Goal: Task Accomplishment & Management: Manage account settings

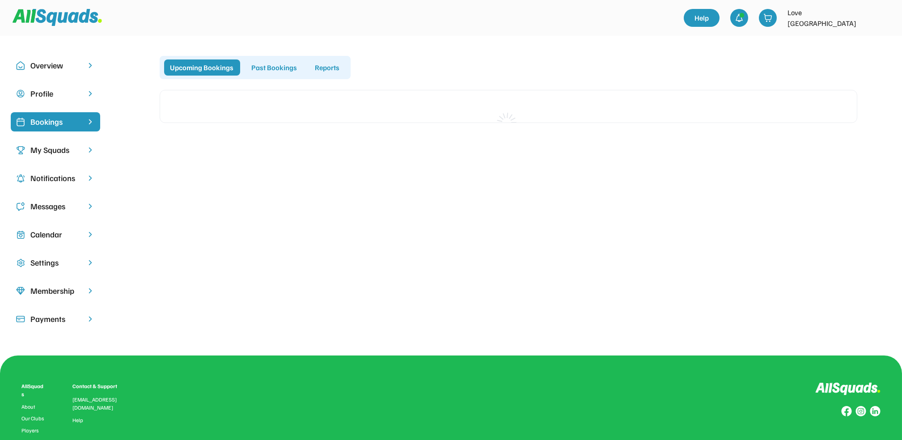
click at [30, 210] on div "Messages" at bounding box center [55, 206] width 50 height 12
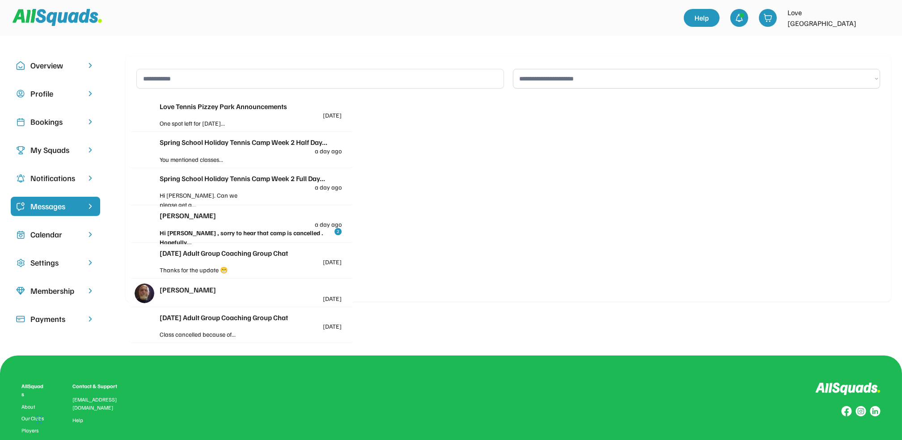
click at [230, 232] on div "Hi [PERSON_NAME] , sorry to hear that camp is cancelled . Hopefully..." at bounding box center [247, 237] width 175 height 19
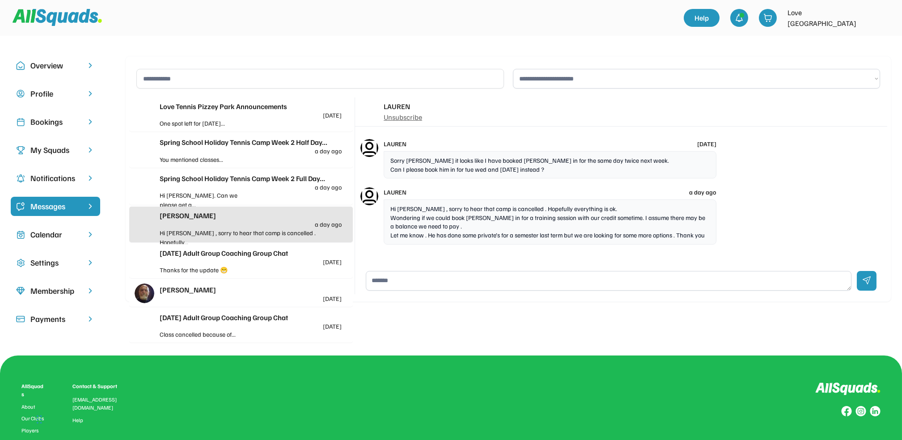
click at [228, 193] on div "Hi [PERSON_NAME]. Can we please get a..." at bounding box center [205, 199] width 91 height 19
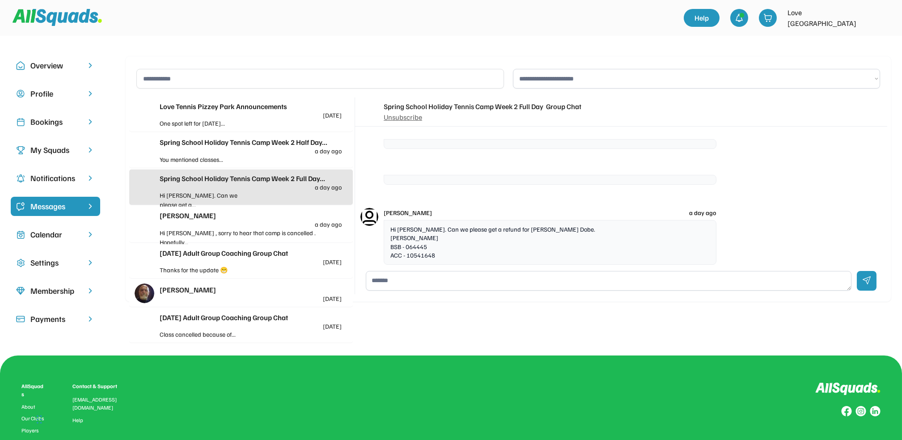
scroll to position [908, 0]
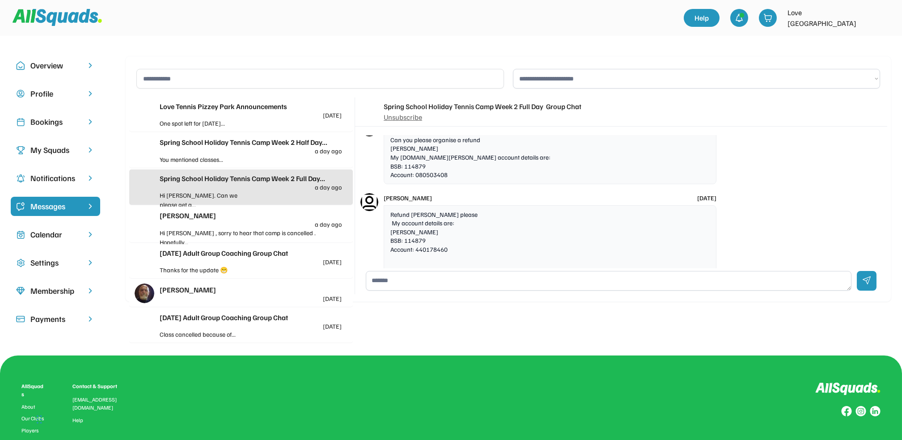
click at [218, 161] on div "You mentioned classes..." at bounding box center [205, 159] width 91 height 9
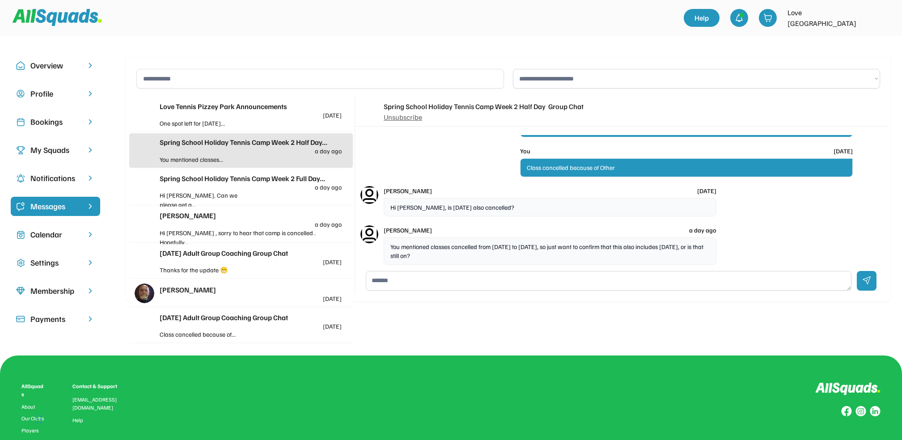
scroll to position [235, 0]
click at [446, 281] on textarea at bounding box center [608, 281] width 485 height 20
type textarea "**********"
click at [866, 285] on div at bounding box center [866, 281] width 20 height 20
click at [218, 119] on div "One spot left for [DATE]..." at bounding box center [205, 122] width 91 height 9
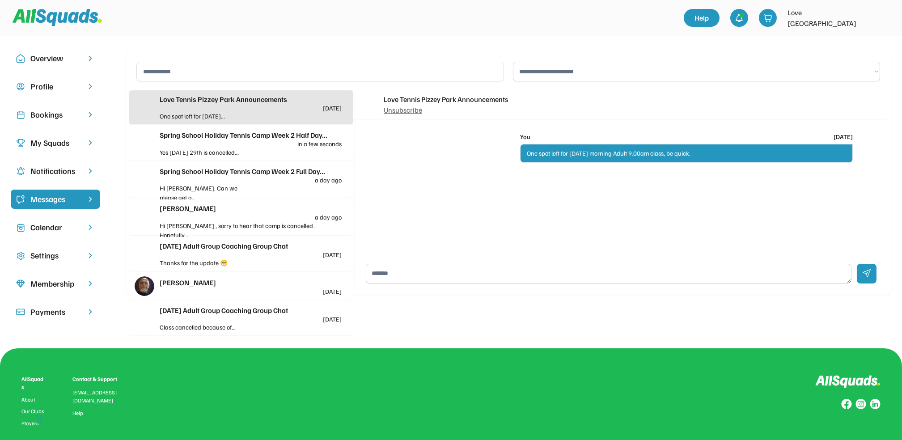
scroll to position [0, 0]
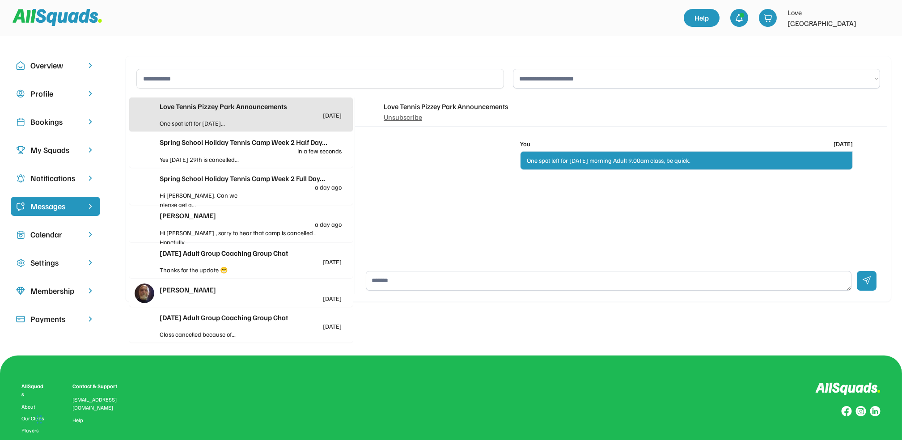
click at [210, 290] on div "[PERSON_NAME]" at bounding box center [251, 289] width 182 height 11
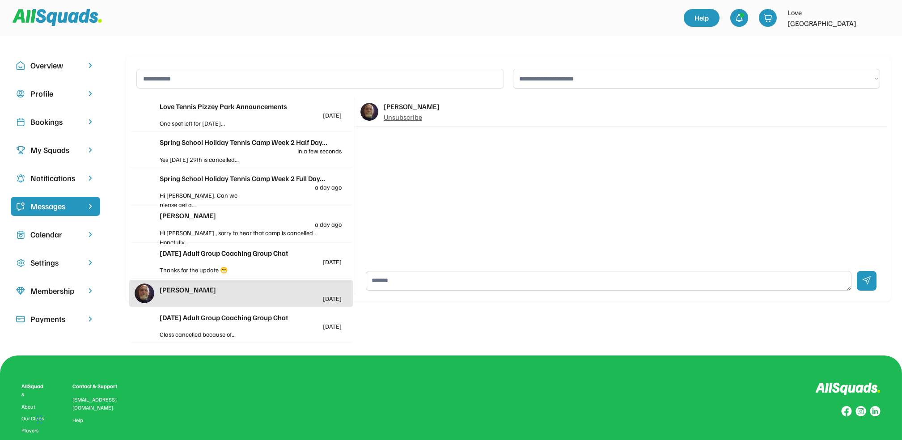
click at [204, 255] on div "[DATE] Adult Group Coaching Group Chat" at bounding box center [251, 253] width 182 height 11
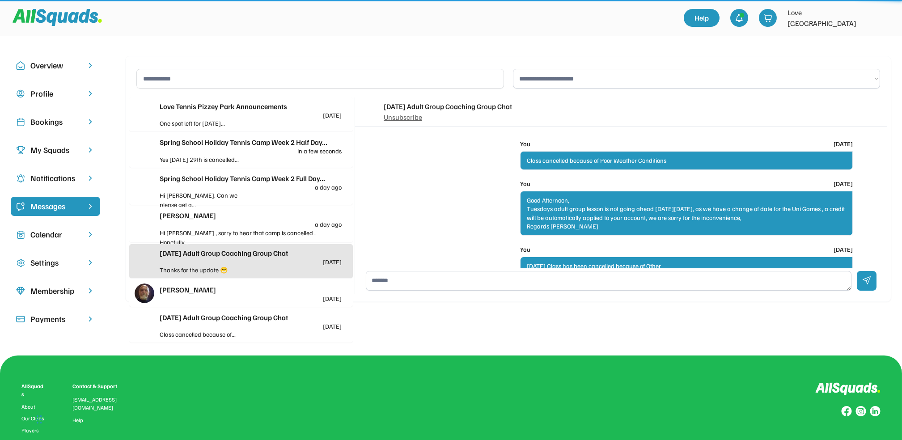
scroll to position [51, 0]
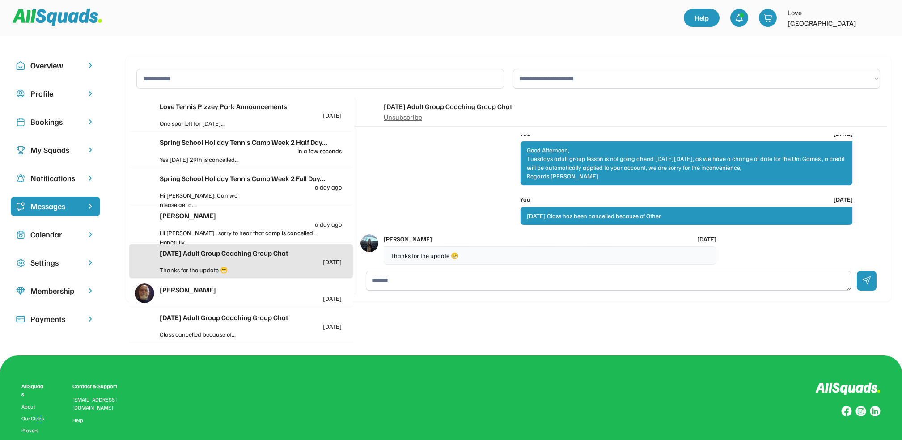
click at [47, 115] on div "Bookings" at bounding box center [55, 121] width 89 height 19
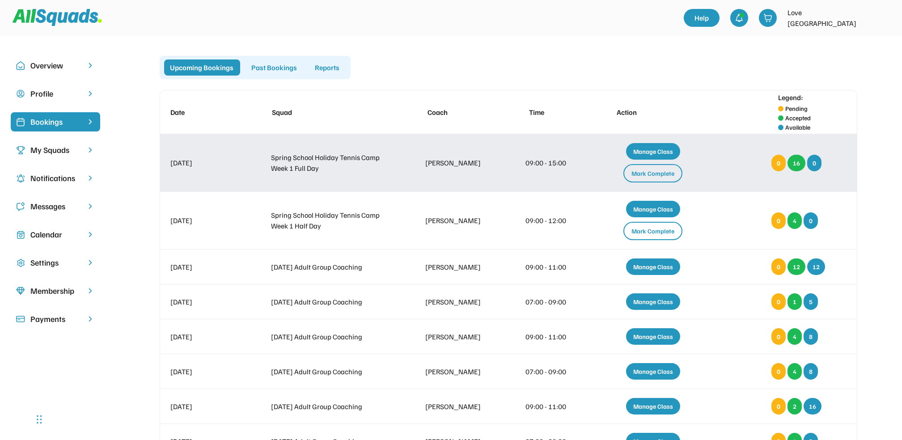
click at [647, 177] on div "Mark Complete" at bounding box center [652, 173] width 59 height 18
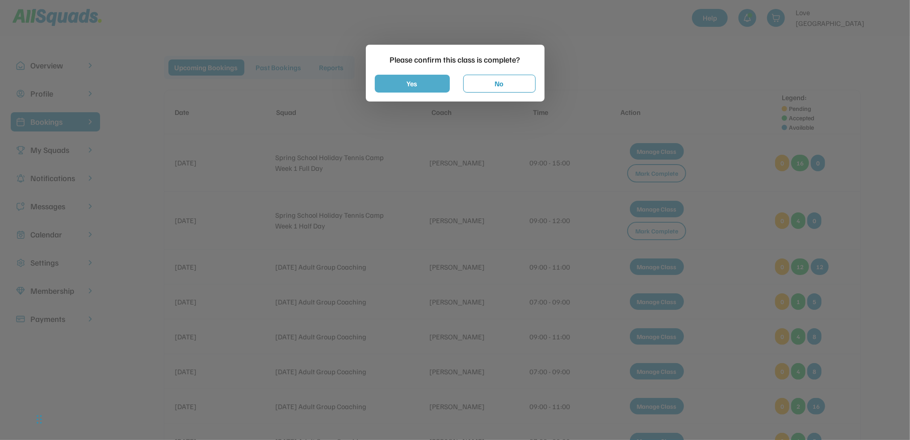
click at [407, 85] on button "Yes" at bounding box center [412, 84] width 75 height 18
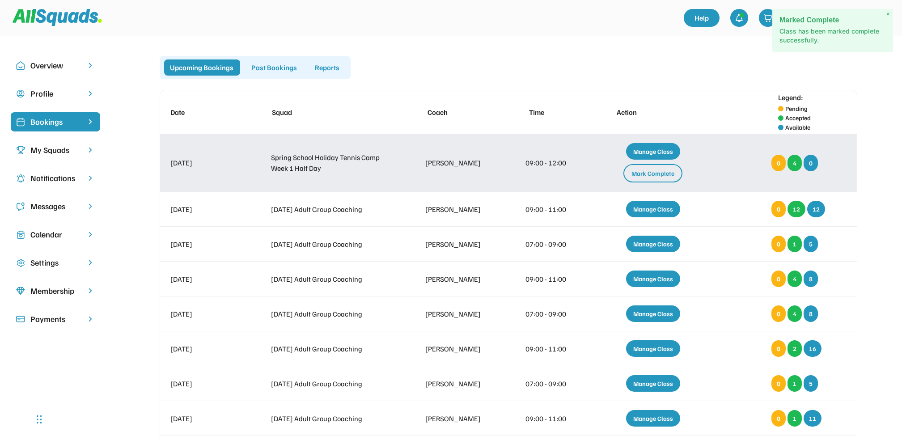
click at [650, 176] on div "Mark Complete" at bounding box center [652, 173] width 59 height 18
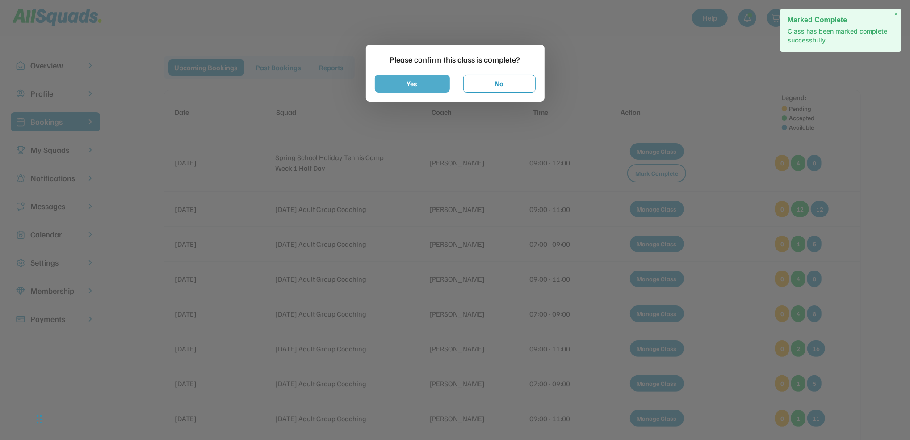
click at [413, 86] on button "Yes" at bounding box center [412, 84] width 75 height 18
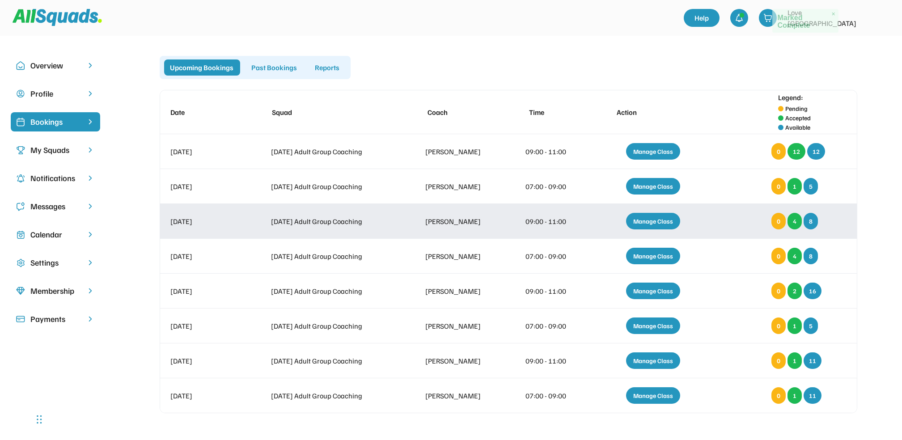
click at [660, 226] on div "Manage Class" at bounding box center [653, 221] width 54 height 17
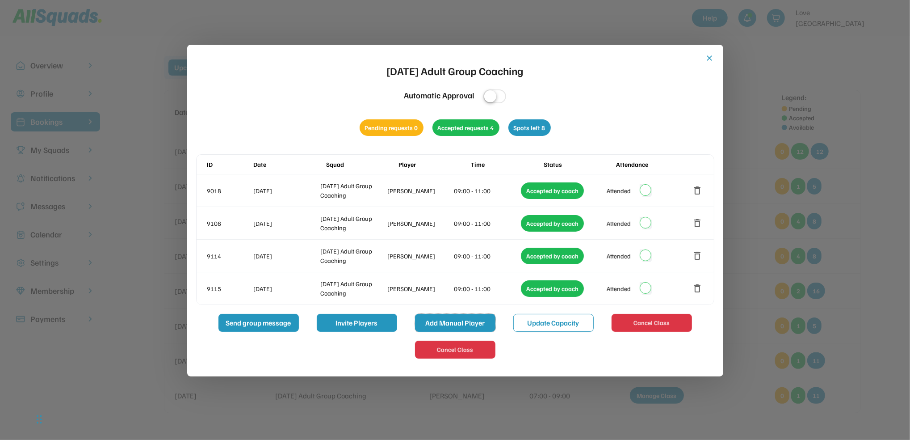
click at [463, 322] on button "Add Manual Player" at bounding box center [455, 323] width 80 height 18
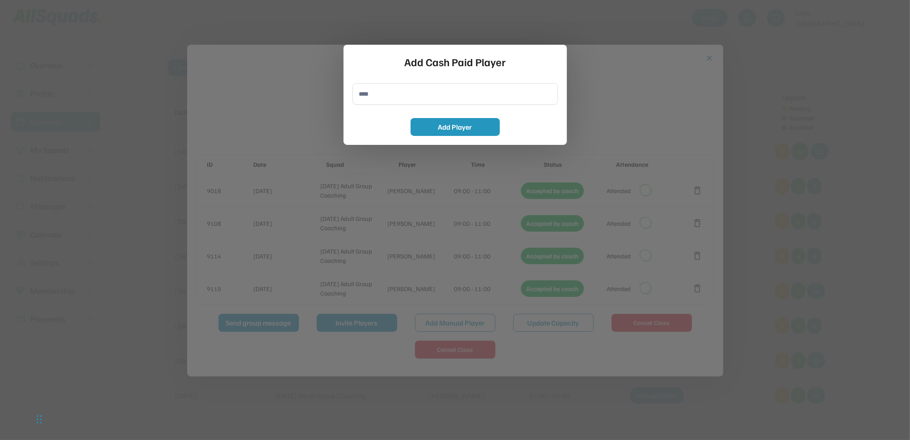
click at [385, 81] on div "Add Cash Paid Player Add Player" at bounding box center [455, 95] width 223 height 100
click at [384, 94] on input "input" at bounding box center [456, 93] width 206 height 21
type input "**********"
click at [464, 127] on button "Add Player" at bounding box center [455, 127] width 89 height 18
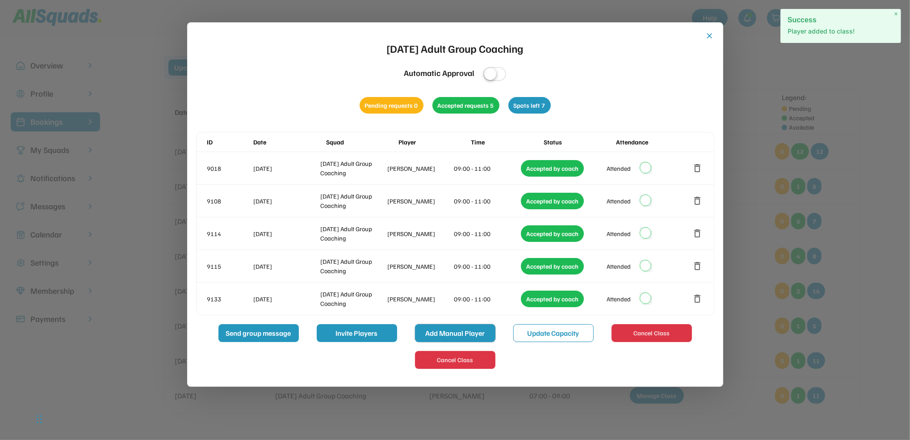
click at [462, 329] on button "Add Manual Player" at bounding box center [455, 333] width 80 height 18
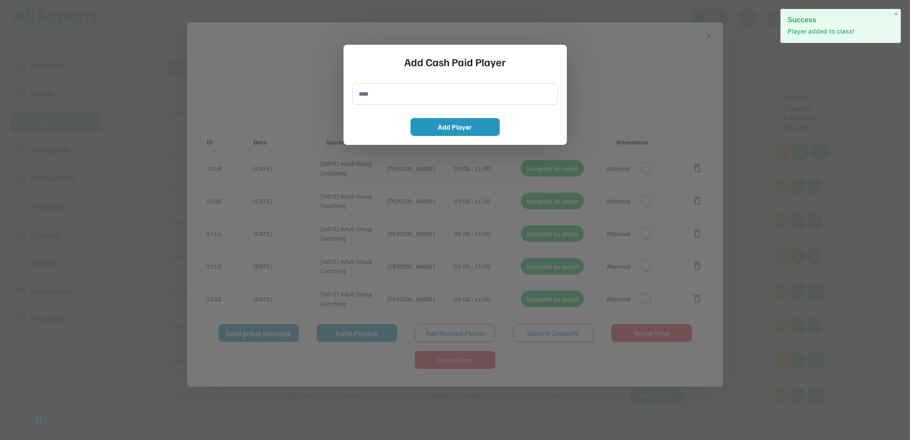
click at [398, 94] on input "input" at bounding box center [456, 93] width 206 height 21
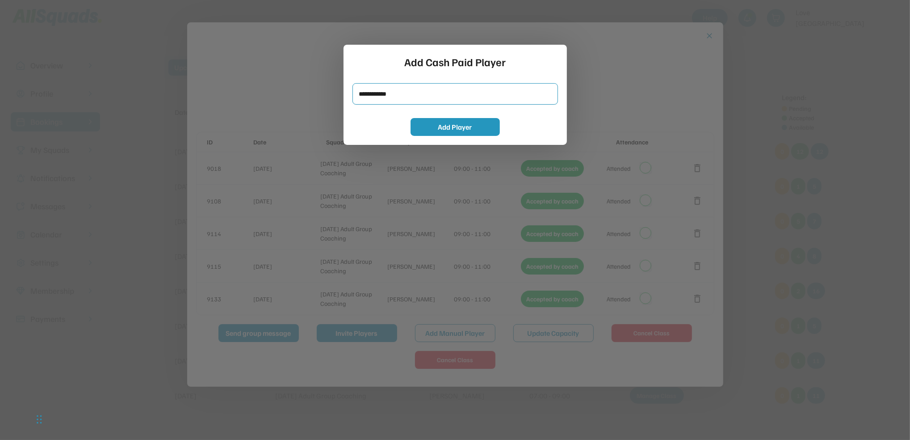
type input "**********"
click at [437, 136] on div "Add Cash Paid Player Add Player" at bounding box center [455, 95] width 223 height 100
click at [447, 127] on button "Add Player" at bounding box center [455, 127] width 89 height 18
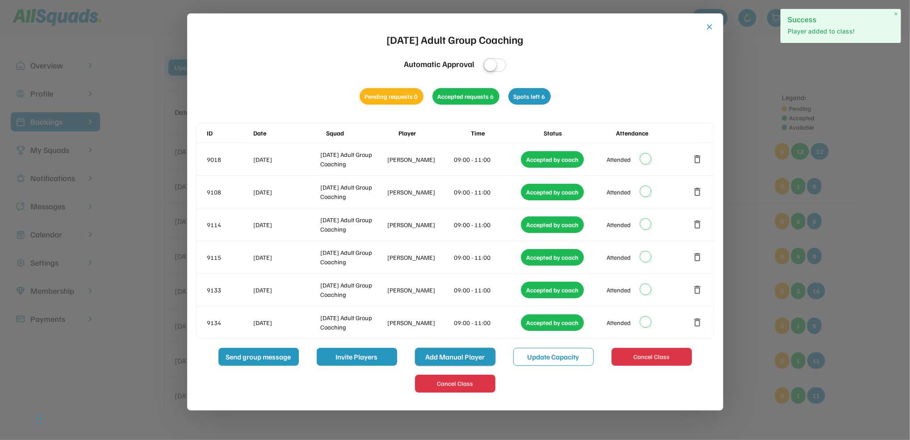
click at [464, 352] on button "Add Manual Player" at bounding box center [455, 357] width 80 height 18
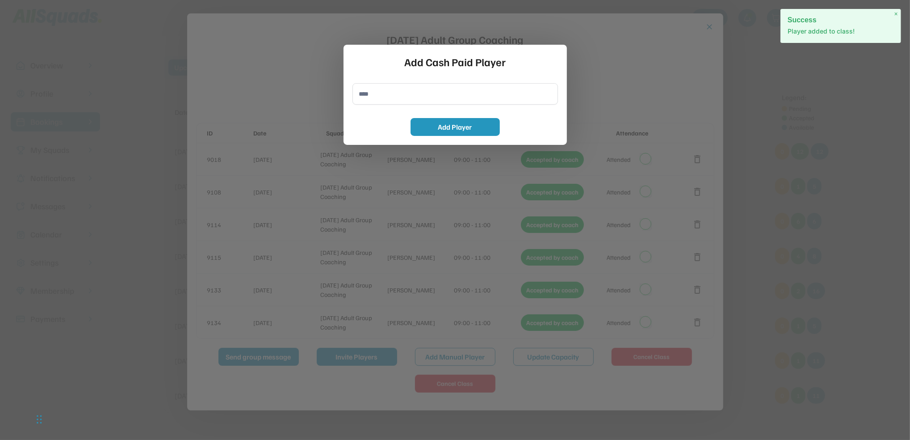
click at [393, 92] on input "input" at bounding box center [456, 93] width 206 height 21
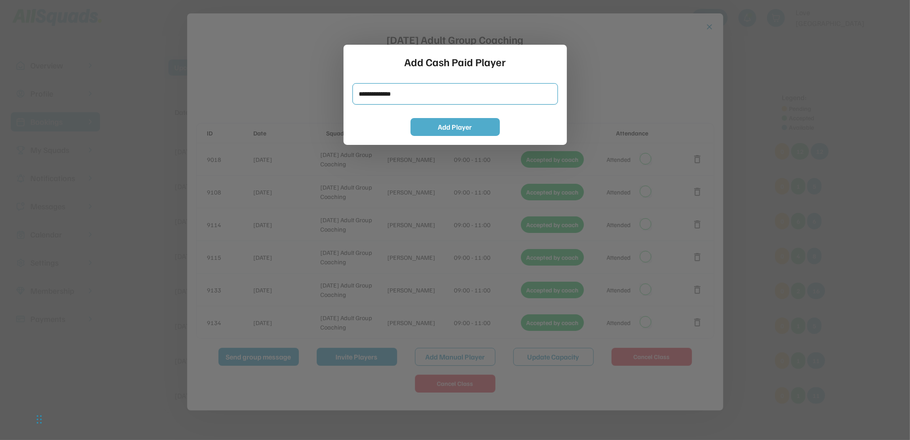
type input "**********"
click at [440, 126] on button "Add Player" at bounding box center [455, 127] width 89 height 18
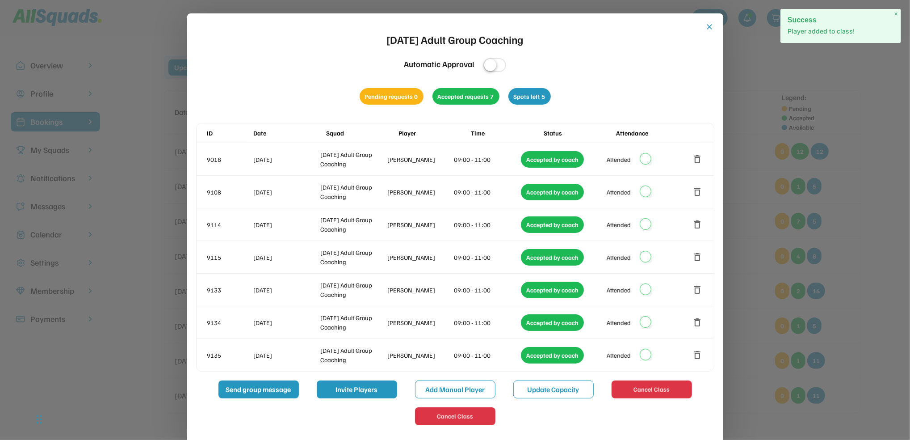
click at [710, 26] on button "close" at bounding box center [710, 26] width 9 height 9
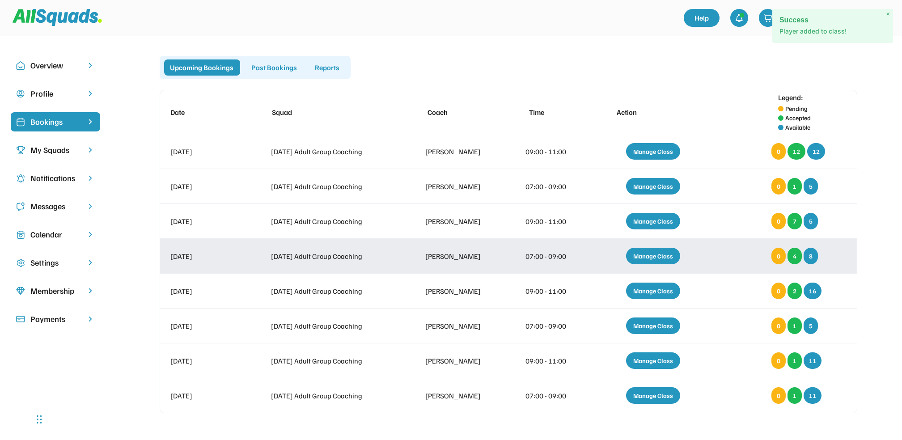
click at [637, 252] on div "Manage Class" at bounding box center [653, 256] width 54 height 17
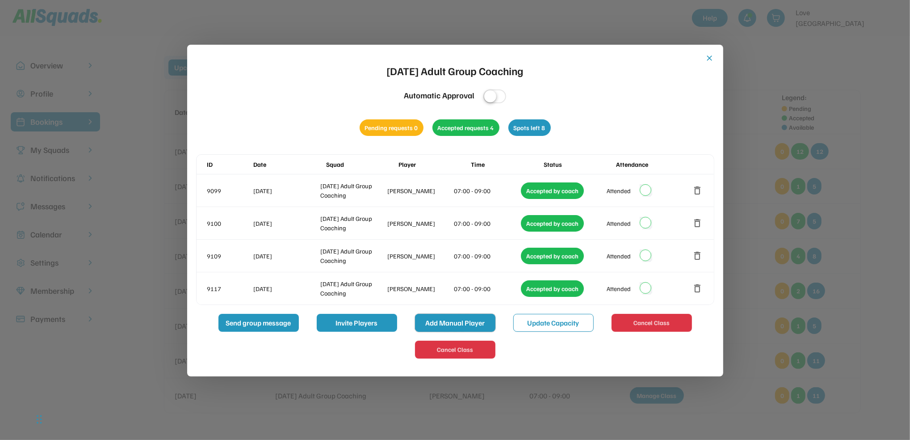
click at [478, 322] on button "Add Manual Player" at bounding box center [455, 323] width 80 height 18
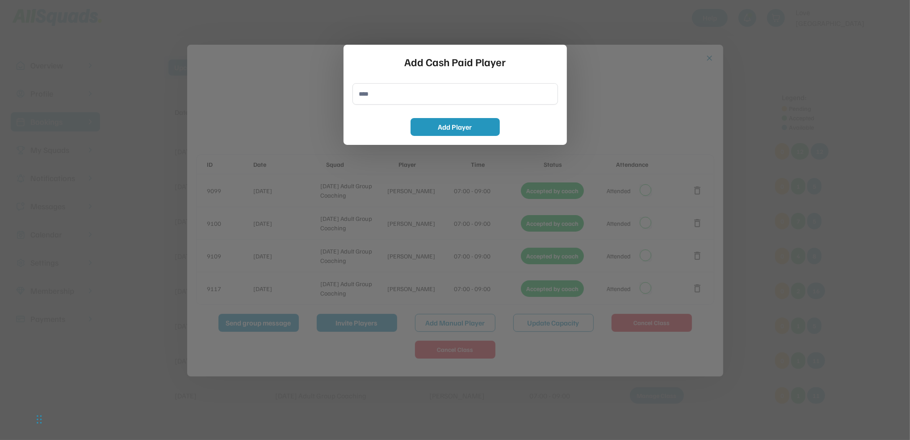
click at [393, 97] on input "input" at bounding box center [456, 93] width 206 height 21
type input "**********"
click at [467, 129] on button "Add Player" at bounding box center [455, 127] width 89 height 18
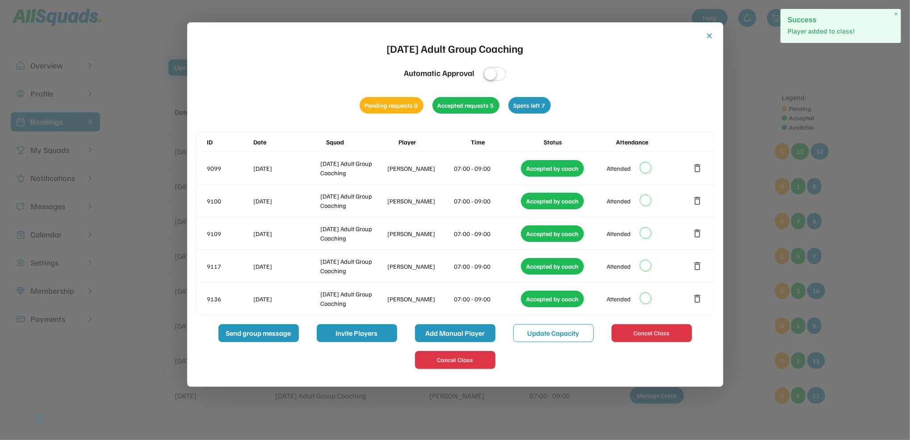
click at [478, 329] on button "Add Manual Player" at bounding box center [455, 333] width 80 height 18
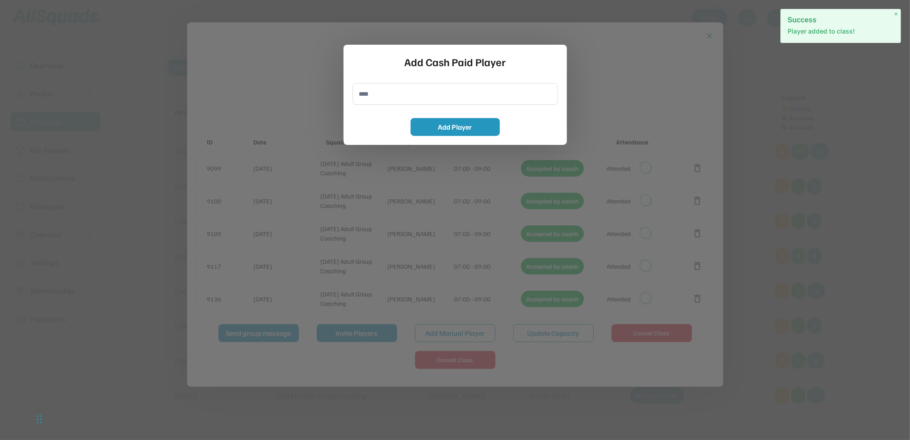
click at [391, 95] on input "input" at bounding box center [456, 93] width 206 height 21
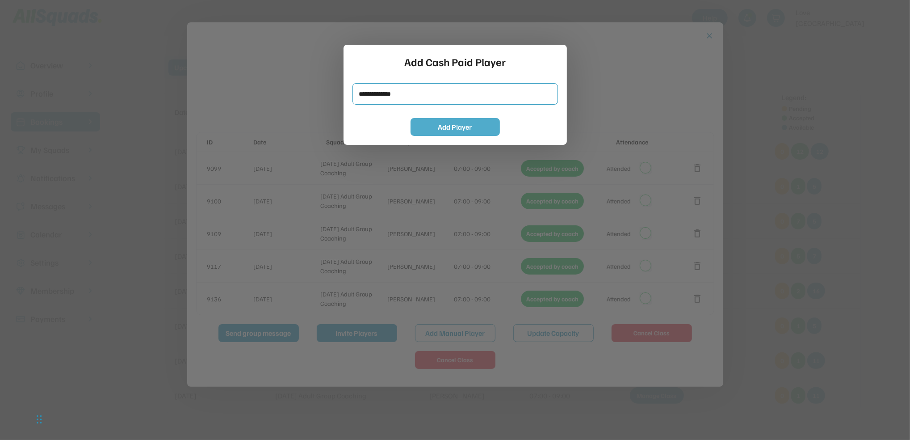
type input "**********"
click at [433, 125] on button "Add Player" at bounding box center [455, 127] width 89 height 18
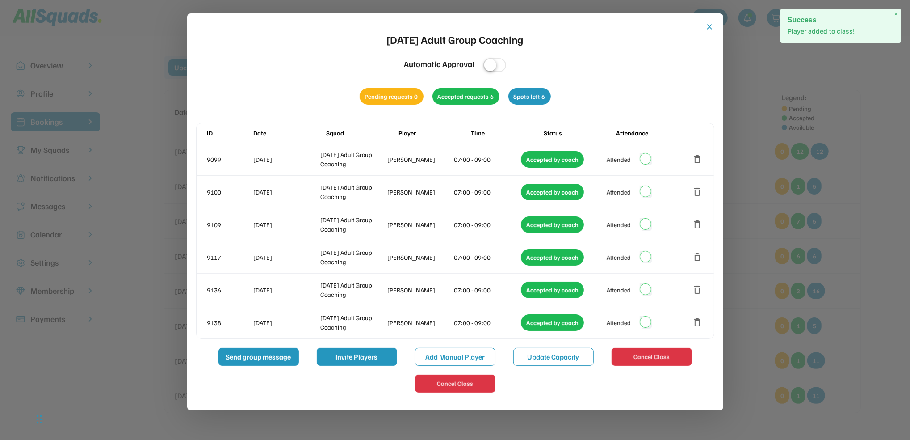
click at [711, 28] on button "close" at bounding box center [710, 26] width 9 height 9
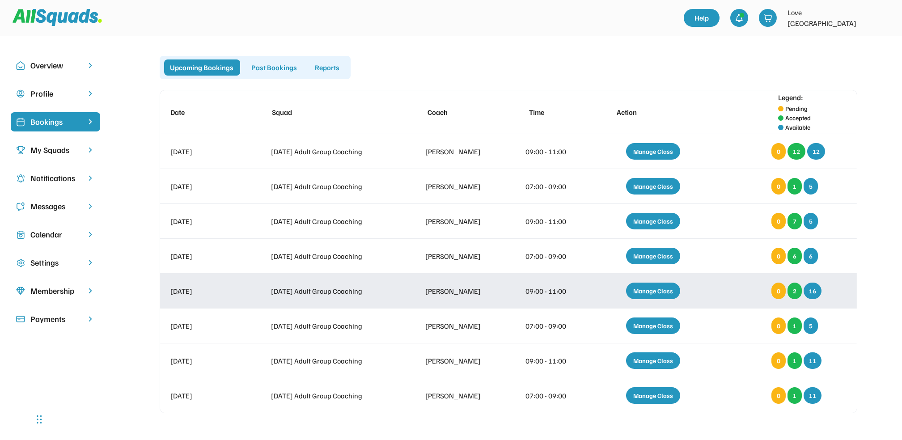
click at [647, 291] on div "Manage Class" at bounding box center [653, 290] width 54 height 17
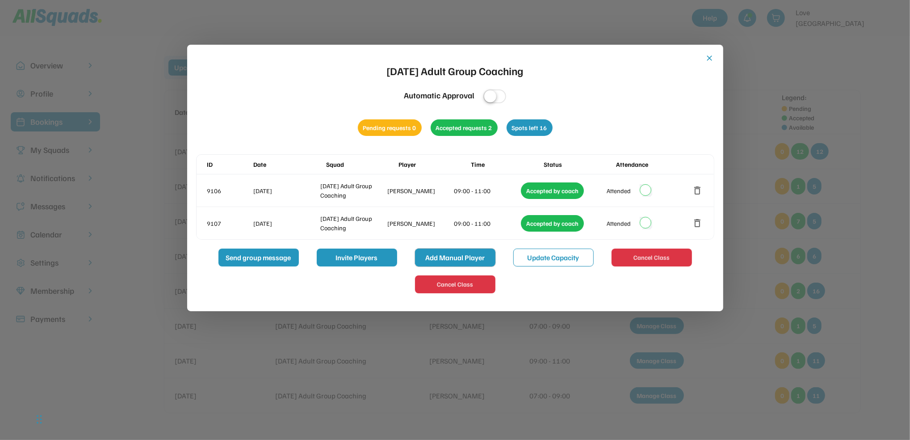
click at [445, 257] on button "Add Manual Player" at bounding box center [455, 258] width 80 height 18
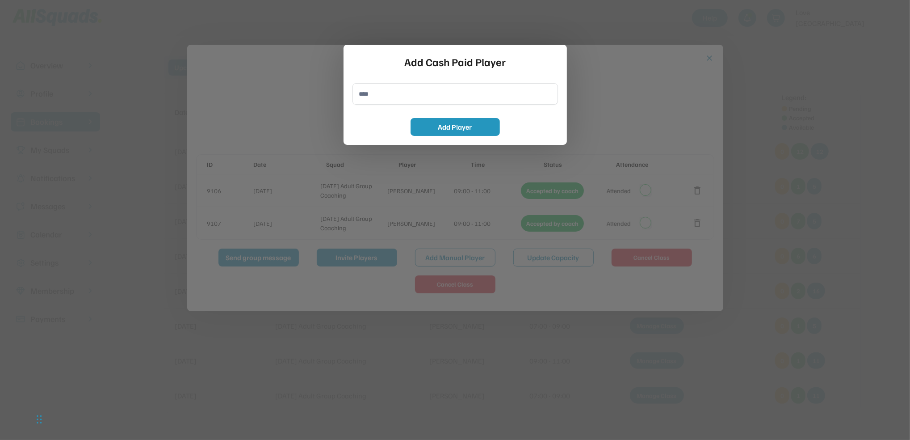
click at [409, 95] on input "input" at bounding box center [456, 93] width 206 height 21
type input "**********"
click at [425, 126] on button "Add Player" at bounding box center [455, 127] width 89 height 18
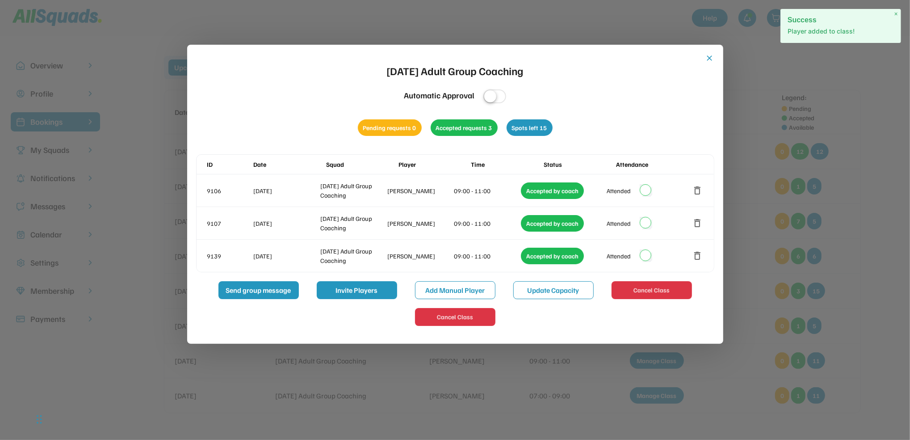
click at [710, 59] on button "close" at bounding box center [710, 58] width 9 height 9
